Goal: Task Accomplishment & Management: Use online tool/utility

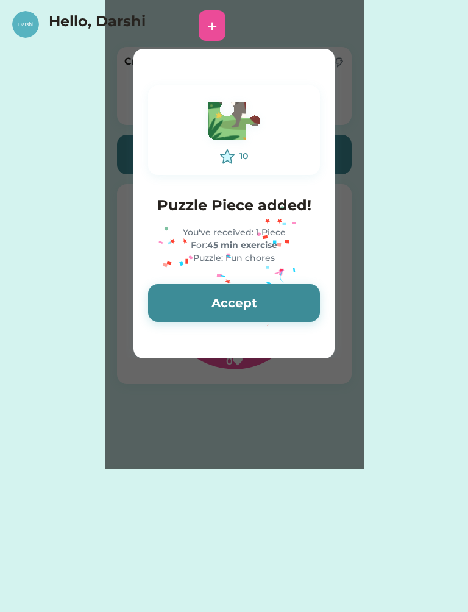
click at [301, 305] on button "Accept" at bounding box center [234, 303] width 172 height 38
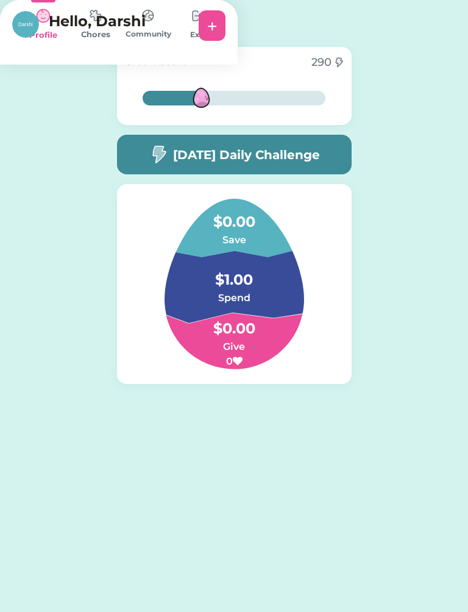
click at [108, 27] on img at bounding box center [95, 16] width 24 height 24
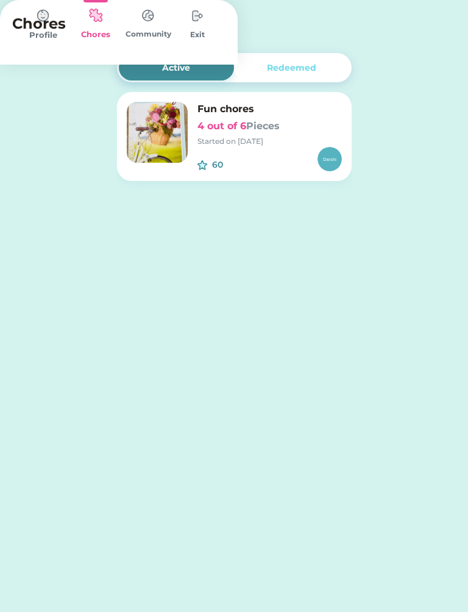
click at [283, 135] on div "Fun chores 4 out of 6 Pieces Started on [DATE]" at bounding box center [269, 124] width 144 height 45
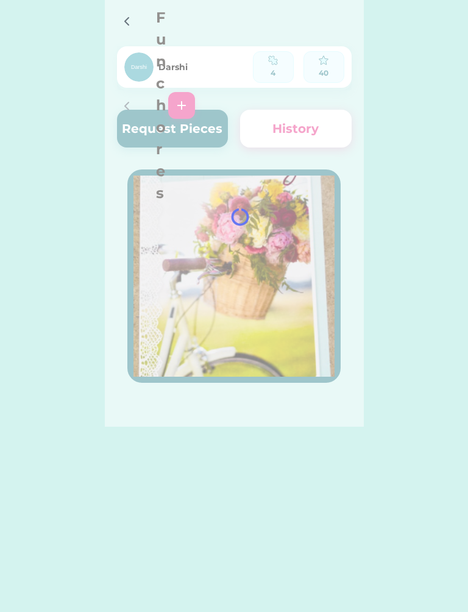
click at [267, 156] on div at bounding box center [234, 213] width 259 height 426
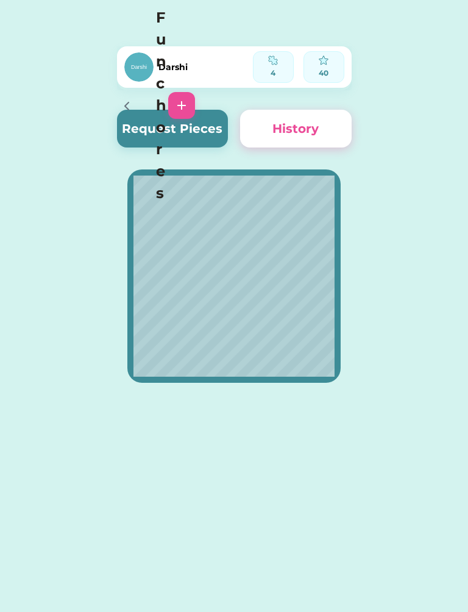
click at [148, 138] on button "Request Pieces" at bounding box center [172, 129] width 111 height 38
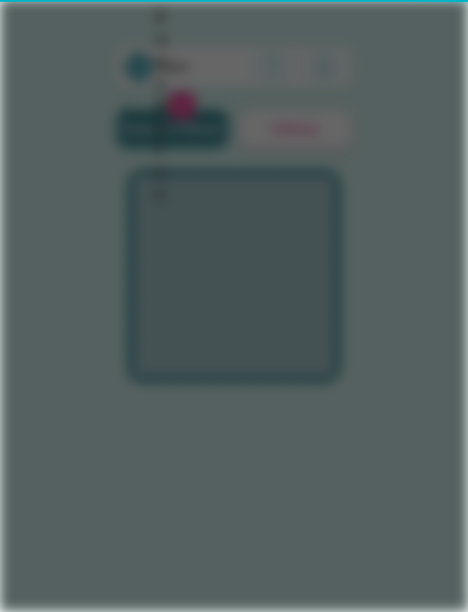
click at [152, 119] on div "45 min exercise" at bounding box center [202, 114] width 115 height 15
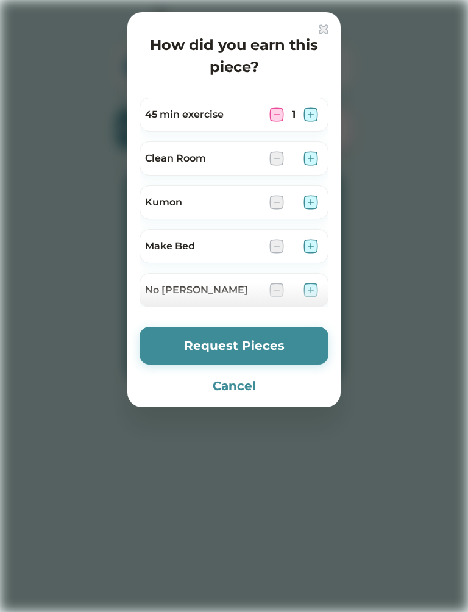
click at [324, 206] on div "Kumon" at bounding box center [233, 202] width 189 height 34
click at [281, 108] on img at bounding box center [276, 114] width 15 height 15
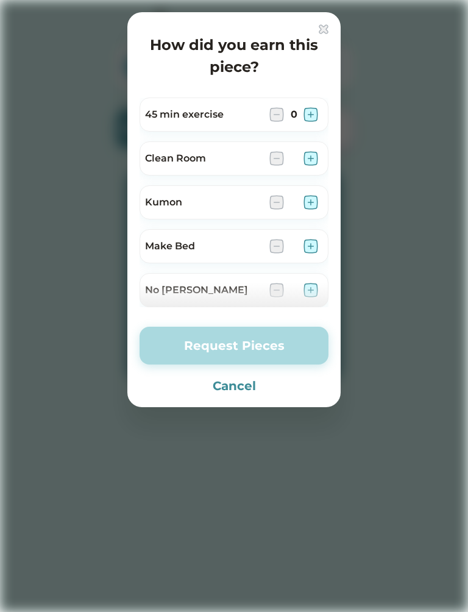
click at [310, 196] on img at bounding box center [310, 202] width 15 height 15
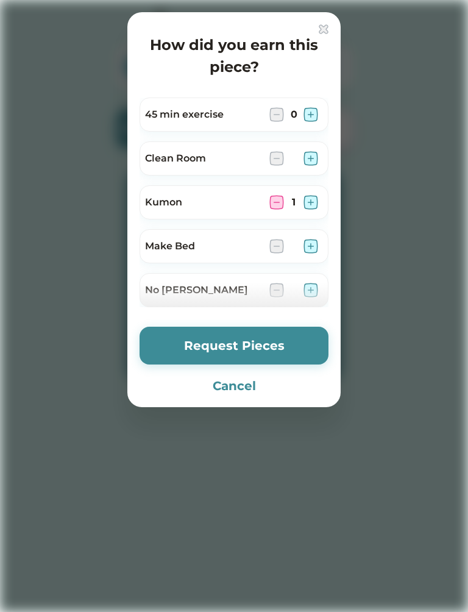
click at [192, 343] on button "Request Pieces" at bounding box center [233, 345] width 189 height 38
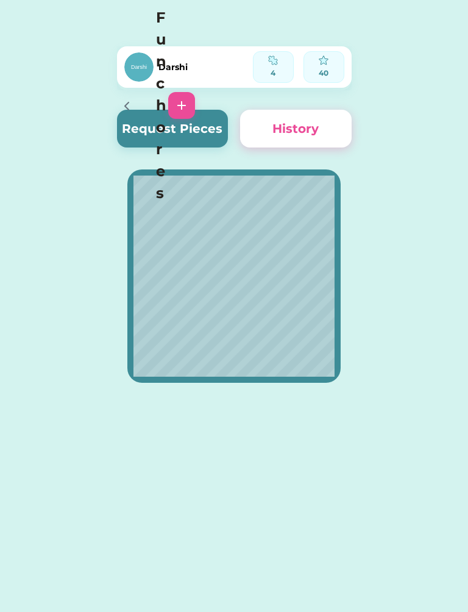
click at [189, 98] on img at bounding box center [181, 105] width 15 height 15
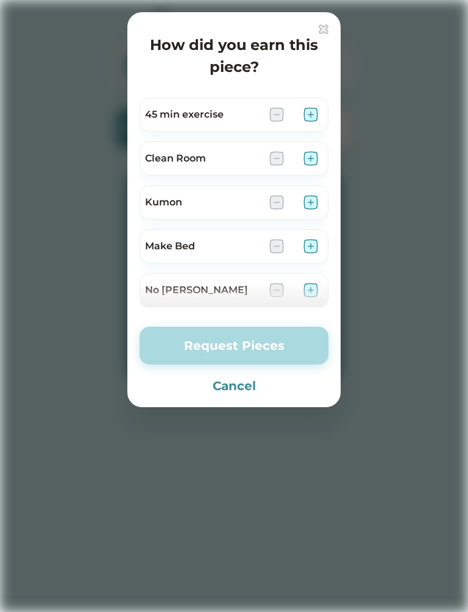
click at [327, 32] on img at bounding box center [324, 29] width 10 height 10
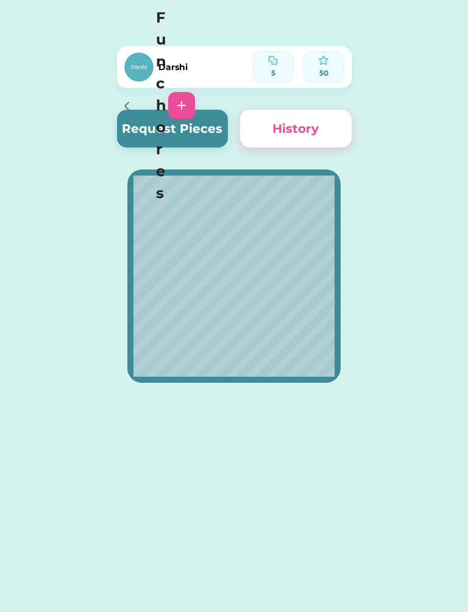
click at [121, 99] on icon at bounding box center [126, 106] width 15 height 15
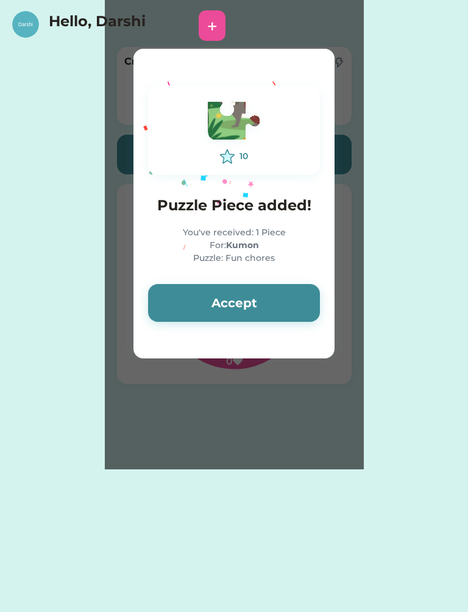
click at [166, 302] on button "Accept" at bounding box center [234, 303] width 172 height 38
